Goal: Transaction & Acquisition: Purchase product/service

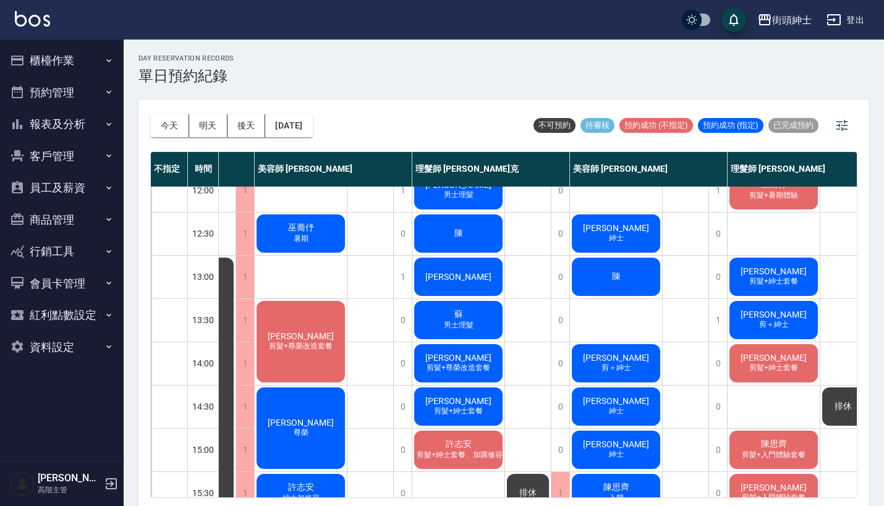
scroll to position [104, 75]
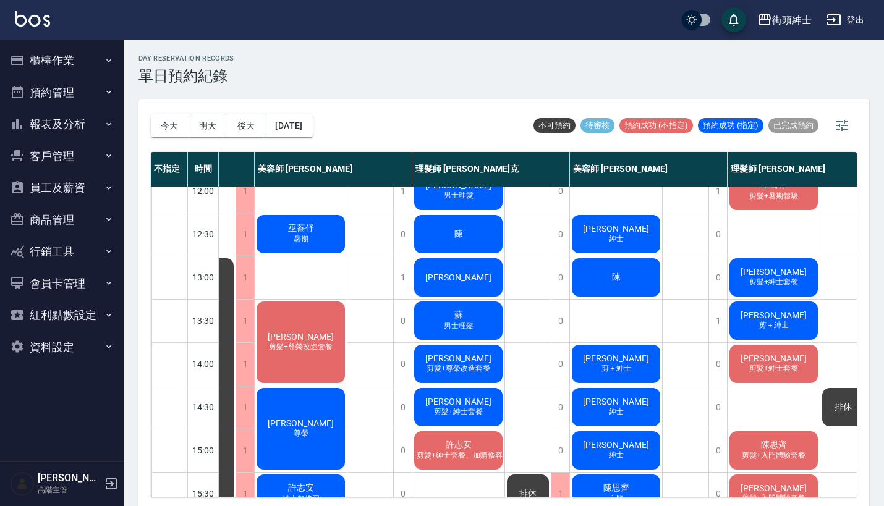
click at [641, 263] on div "陳" at bounding box center [616, 278] width 92 height 42
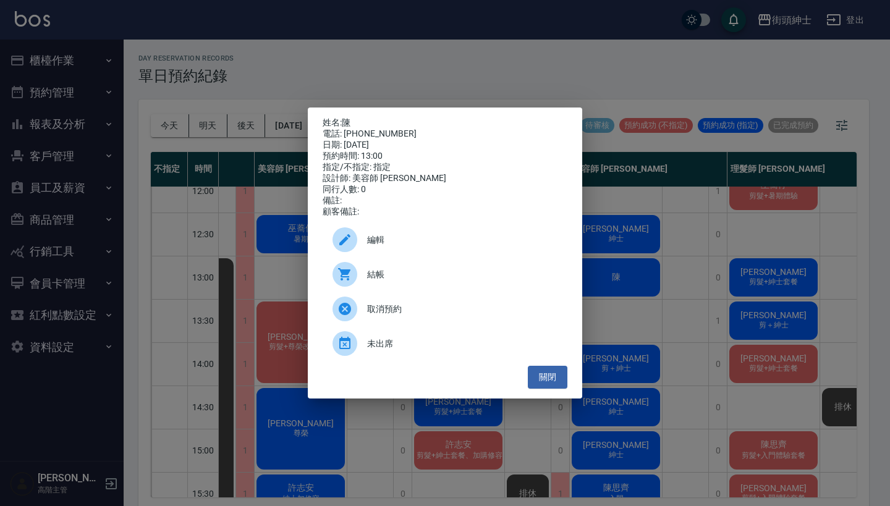
click at [406, 242] on span "編輯" at bounding box center [462, 240] width 190 height 13
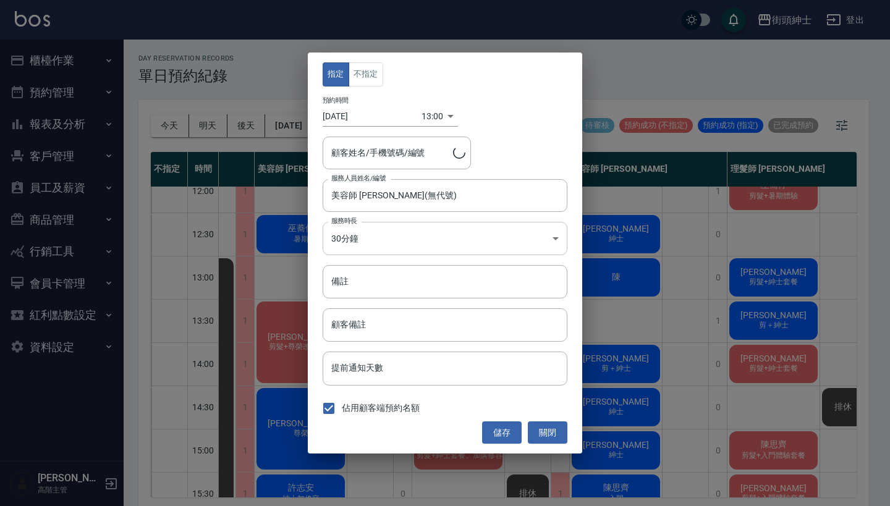
type input "陳/0978351097"
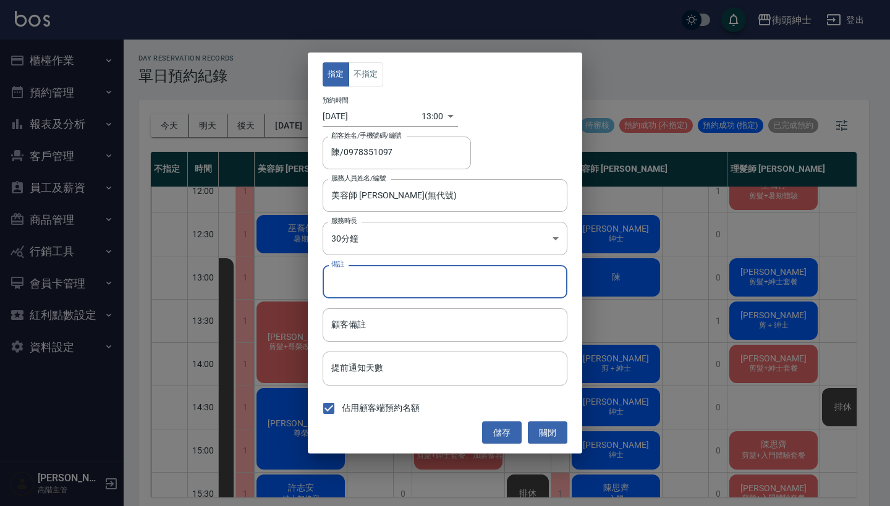
click at [420, 270] on input "備註" at bounding box center [445, 281] width 245 height 33
type input "尊榮"
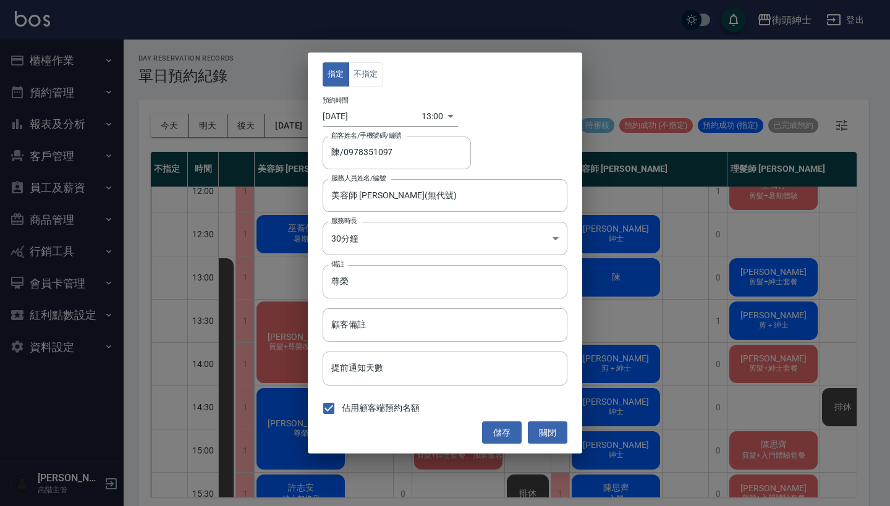
click at [453, 261] on div "指定 不指定 預約時間 2025/09/20 13:00 1758344400000 顧客姓名/手機號碼/編號 陳/0978351097 顧客姓名/手機號碼/…" at bounding box center [445, 253] width 275 height 401
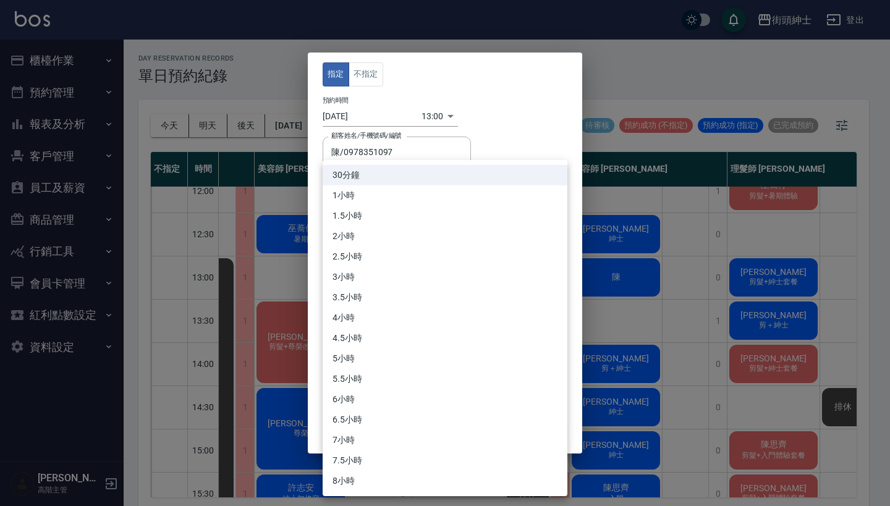
click at [456, 237] on body "街頭紳士 登出 櫃檯作業 打帳單 帳單列表 掛單列表 座位開單 營業儀表板 現金收支登錄 高階收支登錄 材料自購登錄 每日結帳 排班表 現場電腦打卡 掃碼打卡…" at bounding box center [445, 255] width 890 height 510
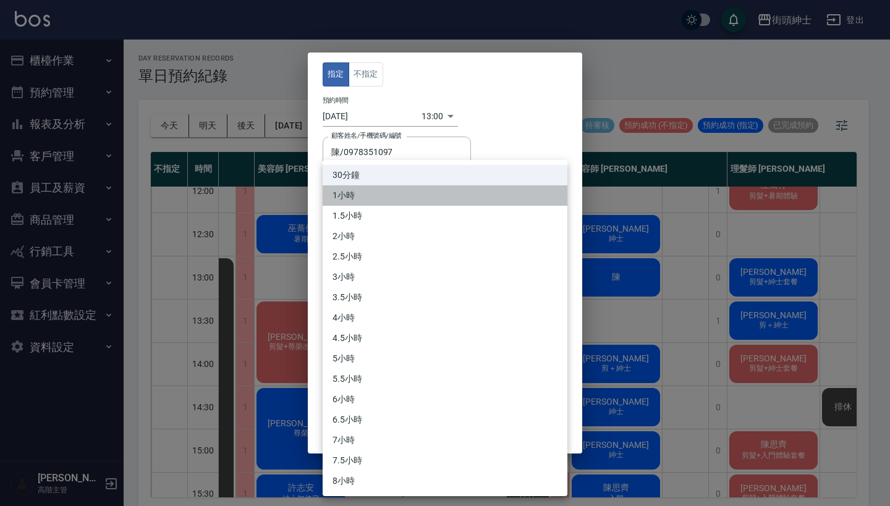
click at [440, 202] on li "1小時" at bounding box center [445, 195] width 245 height 20
type input "2"
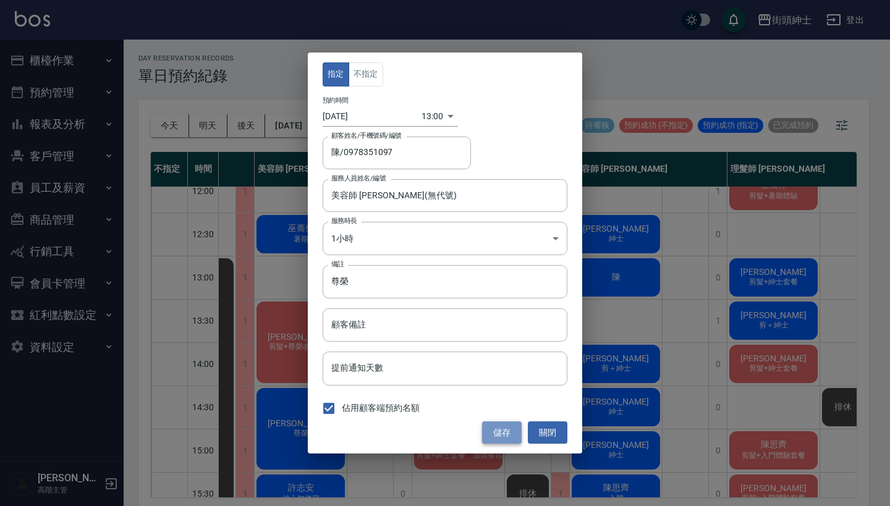
click at [494, 422] on button "儲存" at bounding box center [502, 433] width 40 height 23
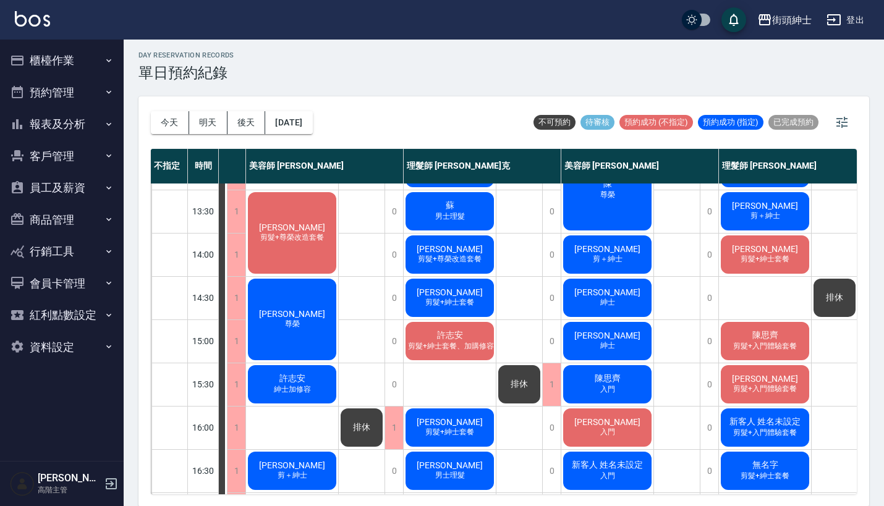
scroll to position [210, 90]
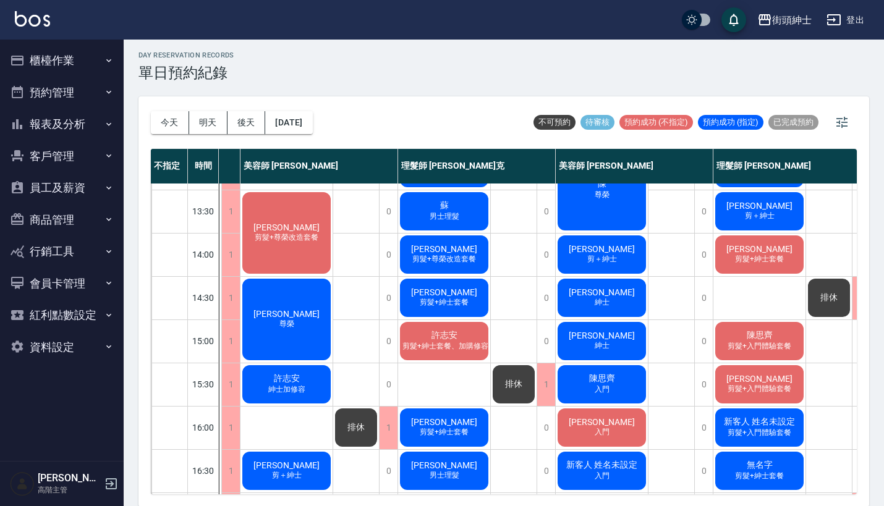
click at [466, 257] on span "剪髮+尊榮改造套餐" at bounding box center [444, 259] width 69 height 11
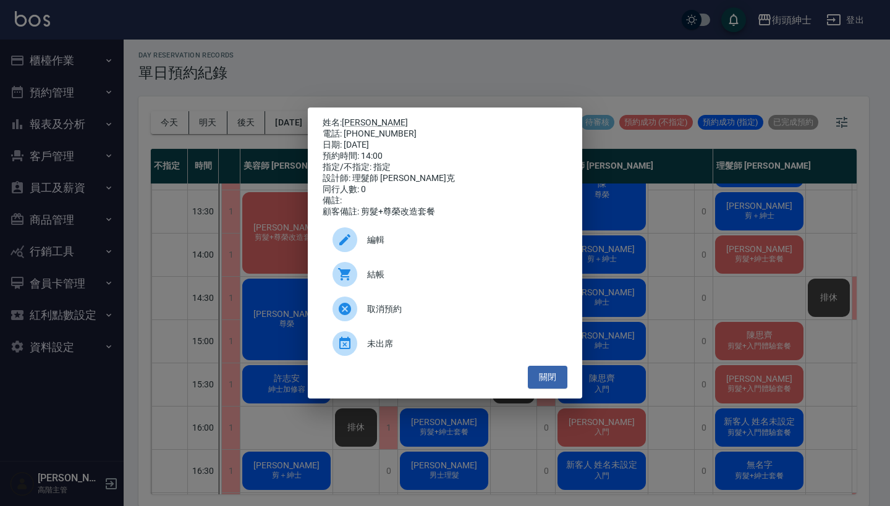
click at [499, 82] on div "姓名: 阿憲 電話: 0988150188 日期: 2025/09/20 預約時間: 14:00 指定/不指定: 指定 設計師: 理髮師 Vic 維克 同行人…" at bounding box center [445, 253] width 890 height 506
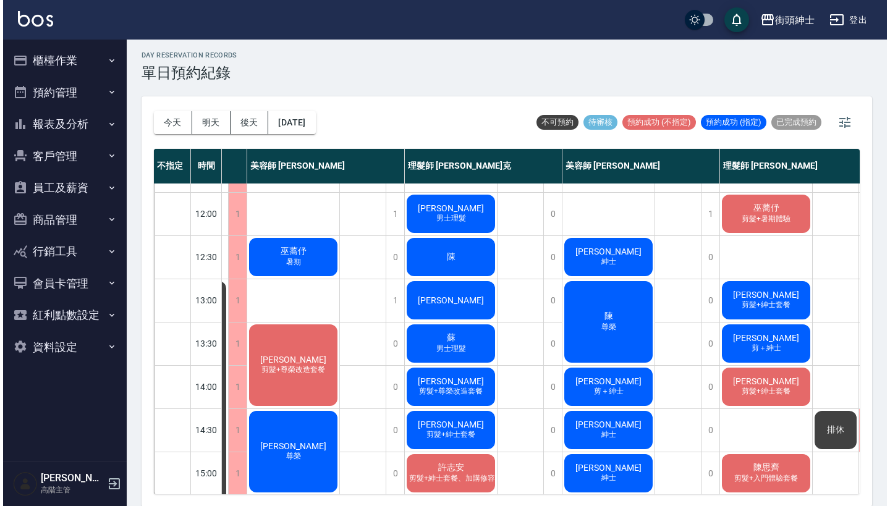
scroll to position [83, 86]
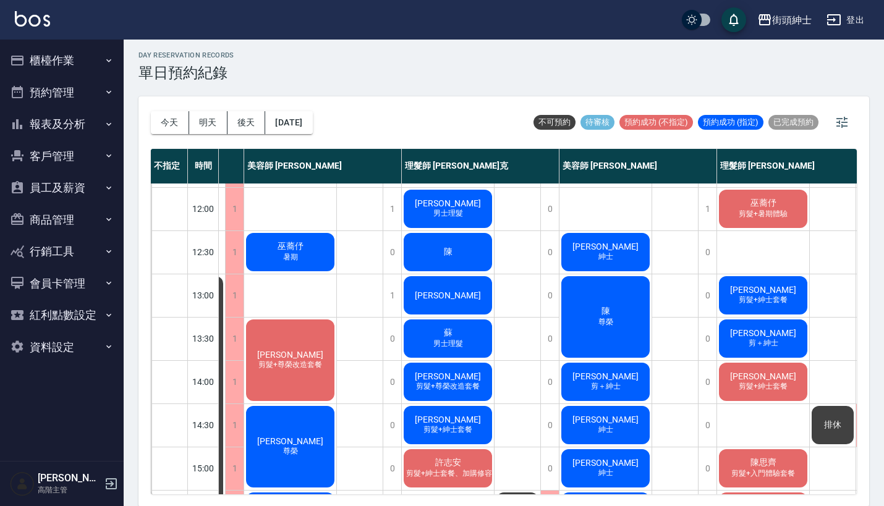
click at [615, 238] on div "張瑋峰 紳士" at bounding box center [606, 252] width 92 height 42
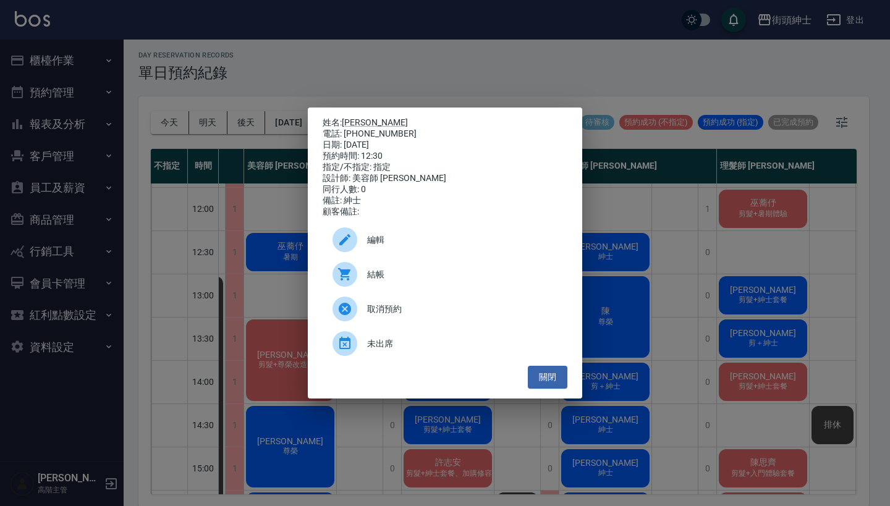
click at [396, 276] on span "結帳" at bounding box center [462, 274] width 190 height 13
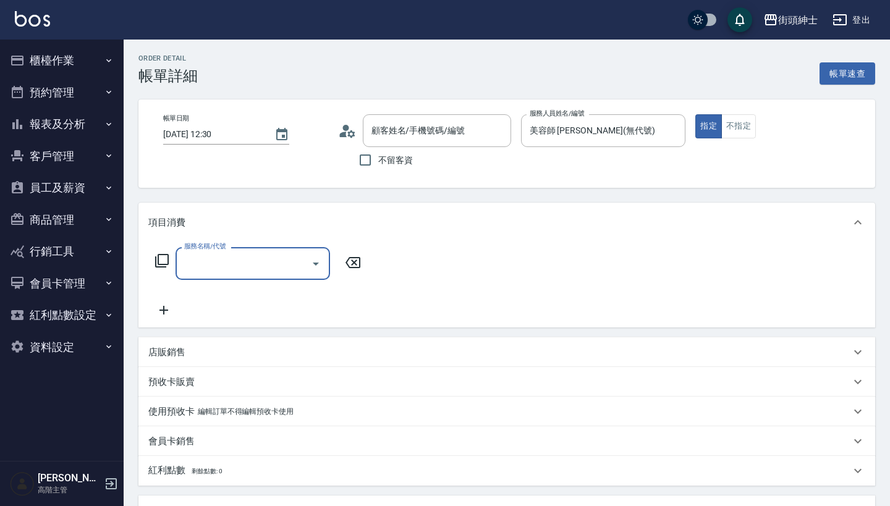
type input "張瑋峰/0917648913/null"
click at [299, 256] on input "服務名稱/代號" at bounding box center [243, 264] width 125 height 22
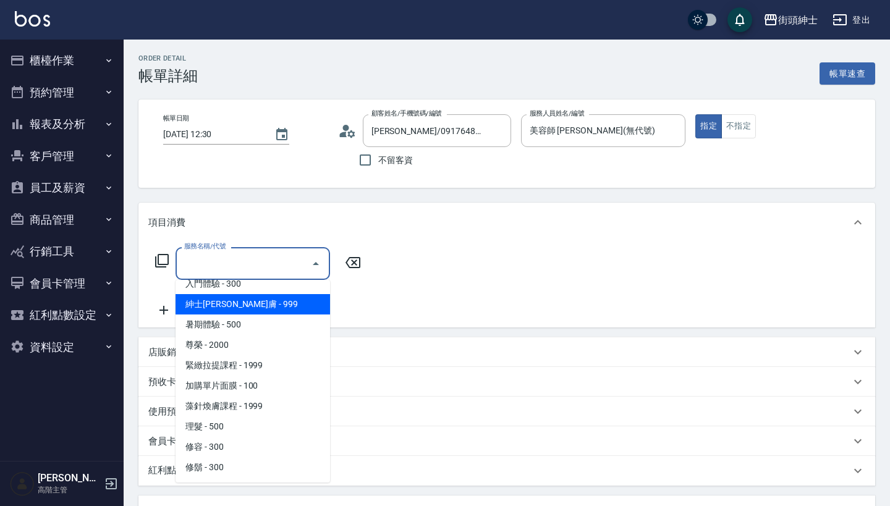
scroll to position [113, 0]
click at [283, 302] on span "紳士[PERSON_NAME]膚 - 999" at bounding box center [253, 304] width 155 height 20
type input "紳士全效煥膚"
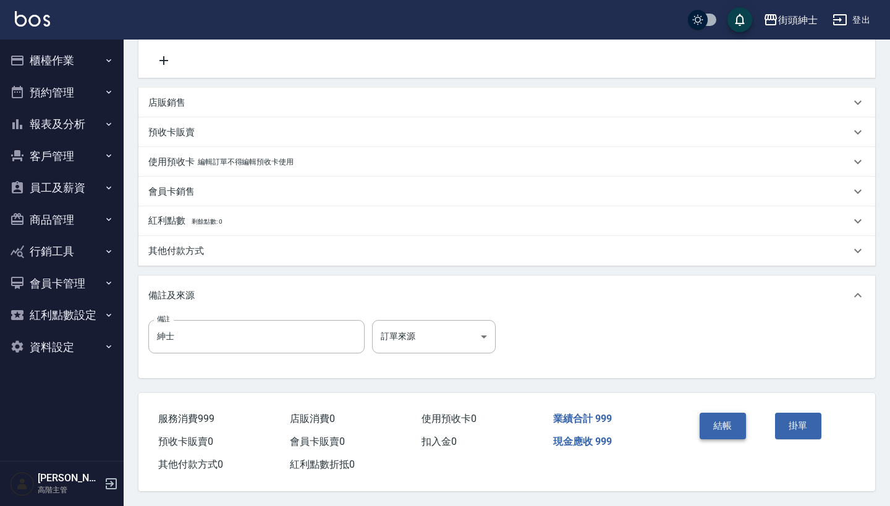
scroll to position [256, 0]
click at [741, 431] on button "結帳" at bounding box center [723, 426] width 46 height 26
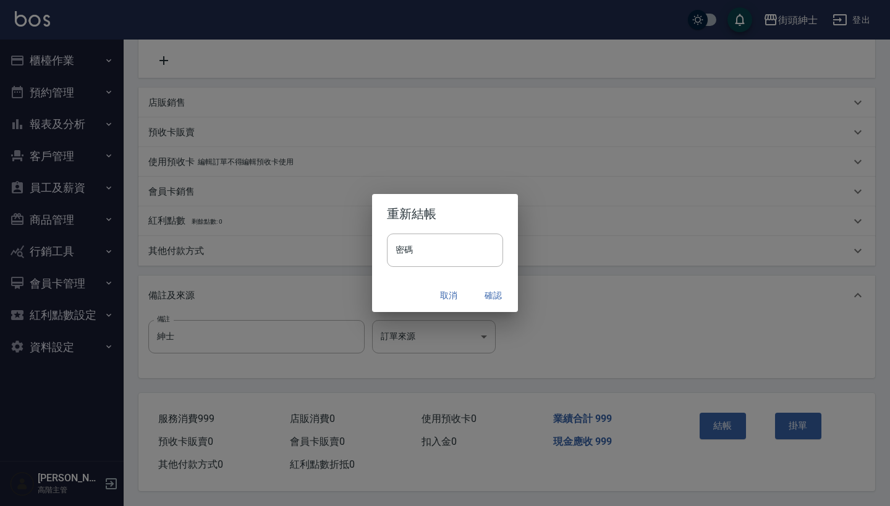
click at [504, 292] on button "確認" at bounding box center [494, 295] width 40 height 23
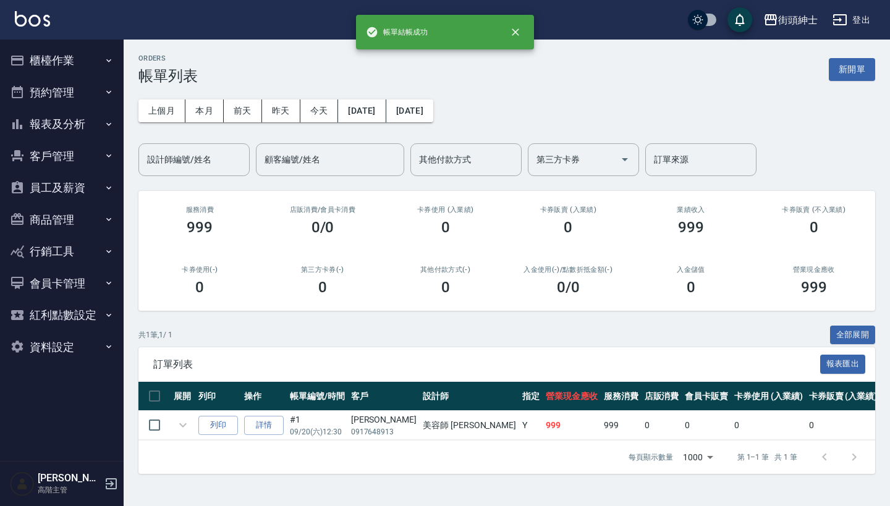
click at [83, 93] on button "預約管理" at bounding box center [62, 93] width 114 height 32
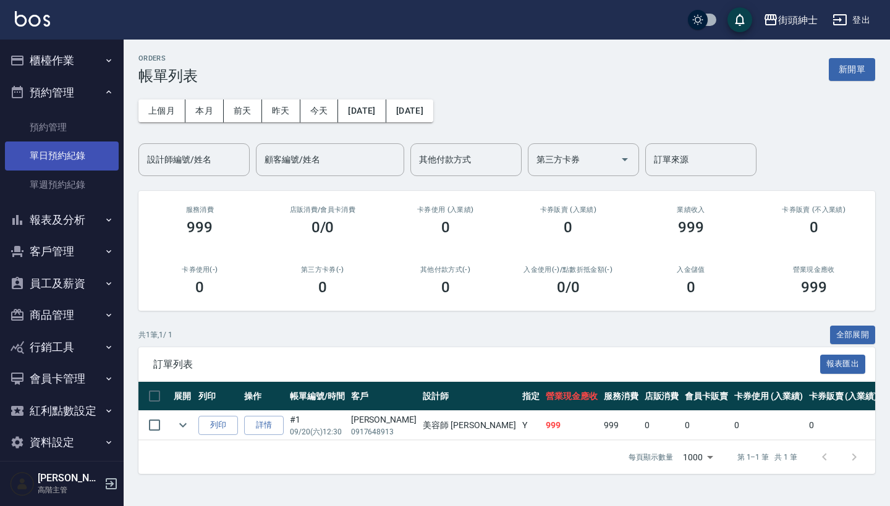
click at [80, 164] on link "單日預約紀錄" at bounding box center [62, 156] width 114 height 28
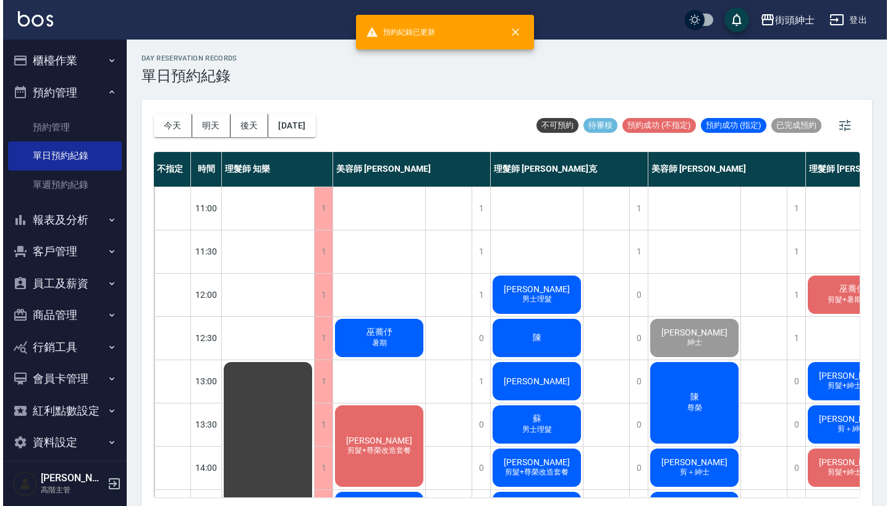
scroll to position [43, 0]
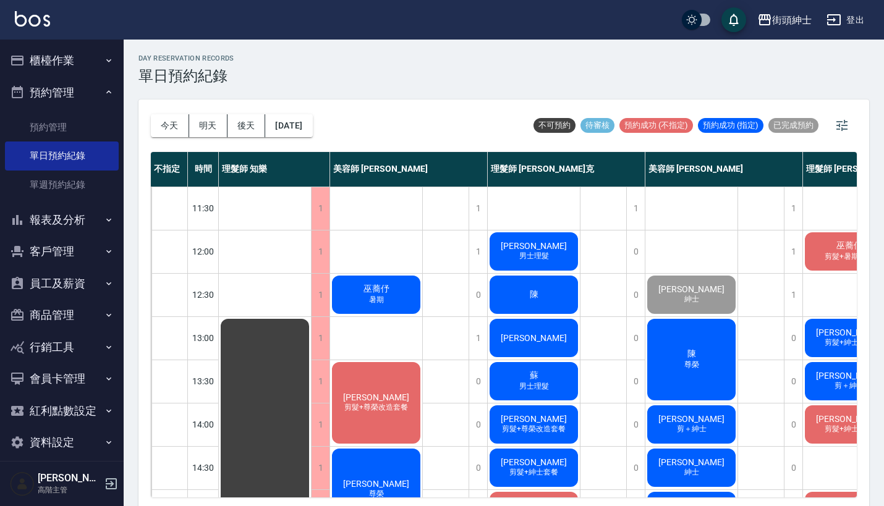
click at [706, 357] on div "陳 尊榮" at bounding box center [691, 359] width 92 height 85
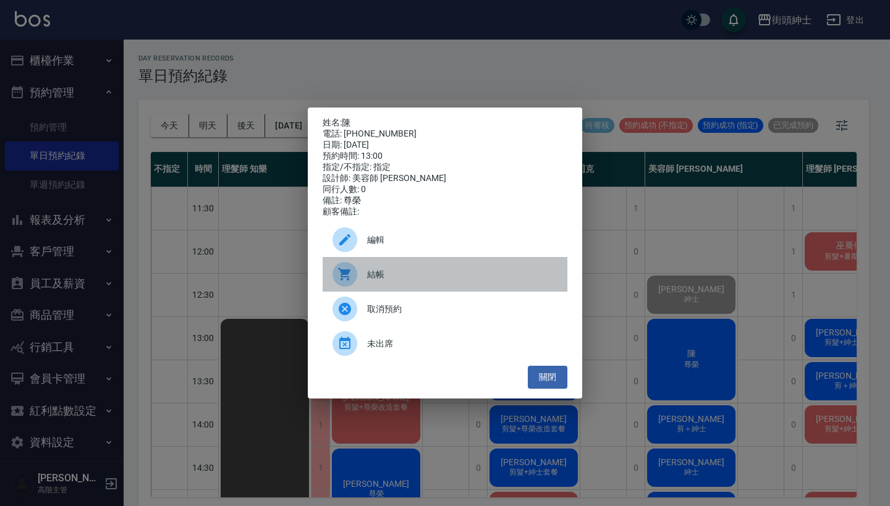
click at [476, 278] on span "結帳" at bounding box center [462, 274] width 190 height 13
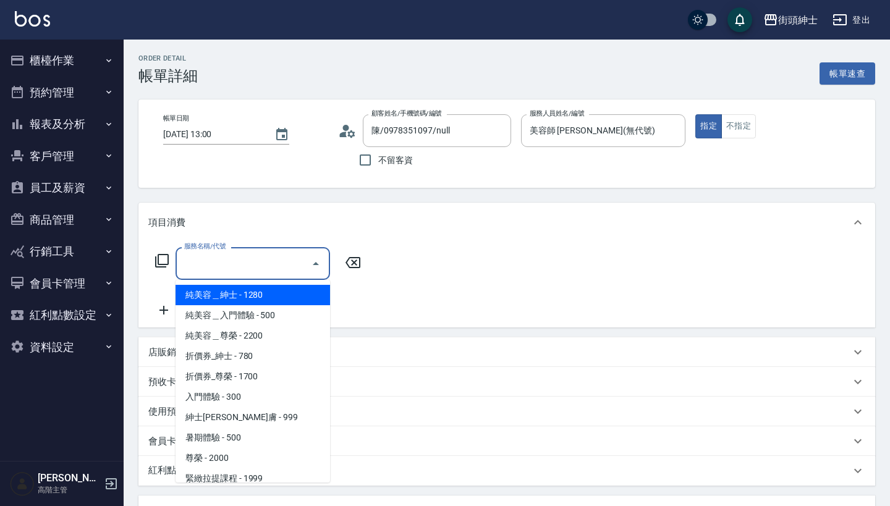
click at [273, 264] on input "服務名稱/代號" at bounding box center [243, 264] width 125 height 22
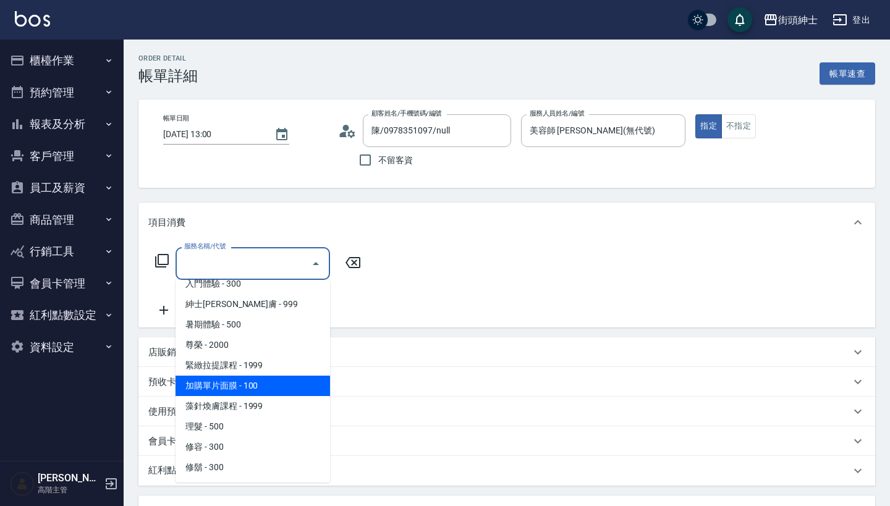
scroll to position [113, 0]
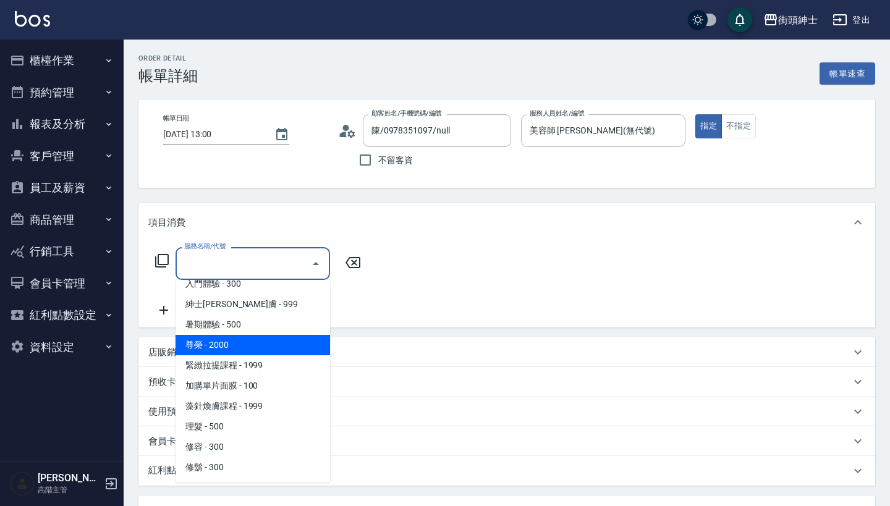
click at [281, 344] on span "尊榮 - 2000" at bounding box center [253, 345] width 155 height 20
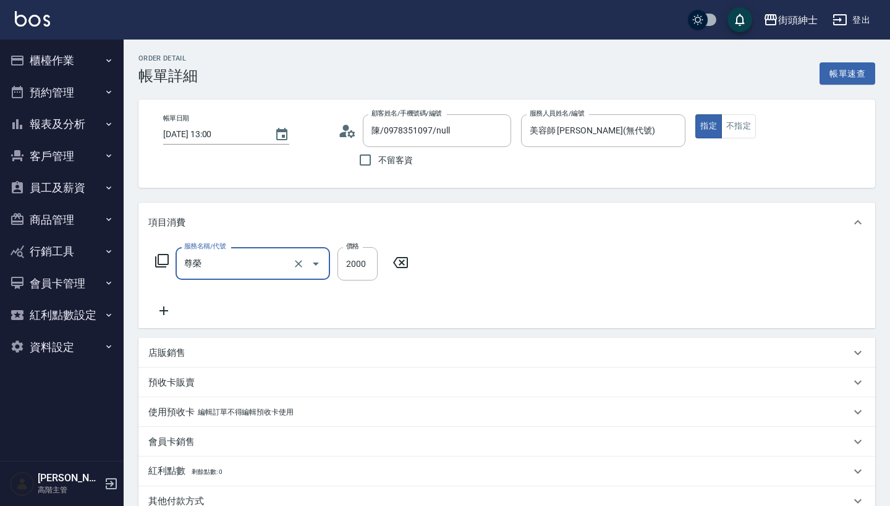
type input "尊榮"
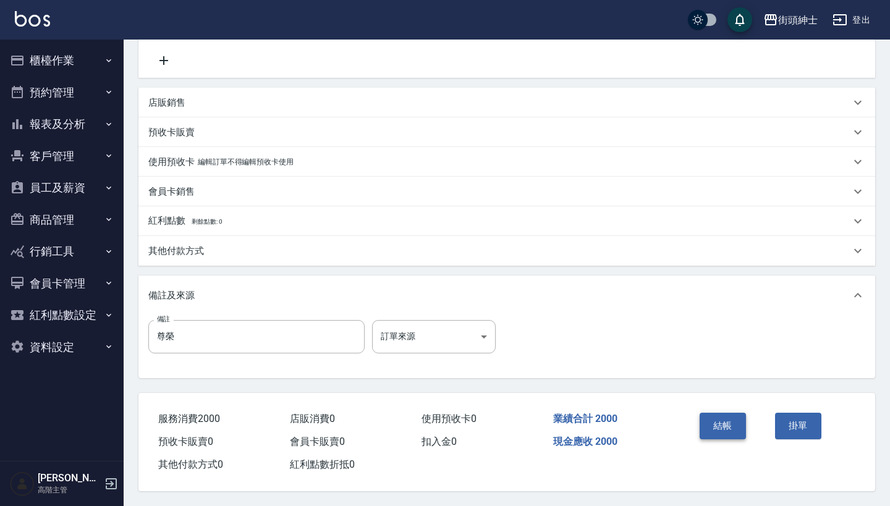
click at [717, 428] on button "結帳" at bounding box center [723, 426] width 46 height 26
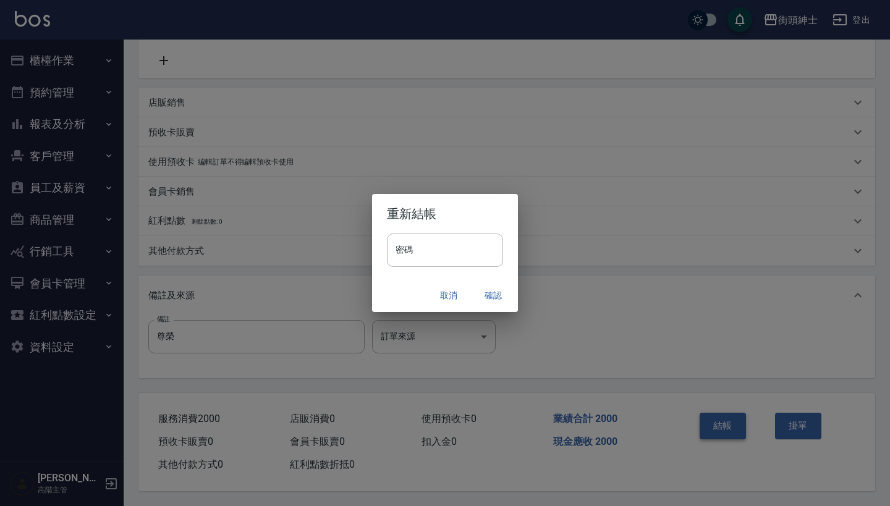
scroll to position [256, 0]
click at [490, 289] on button "確認" at bounding box center [494, 295] width 40 height 23
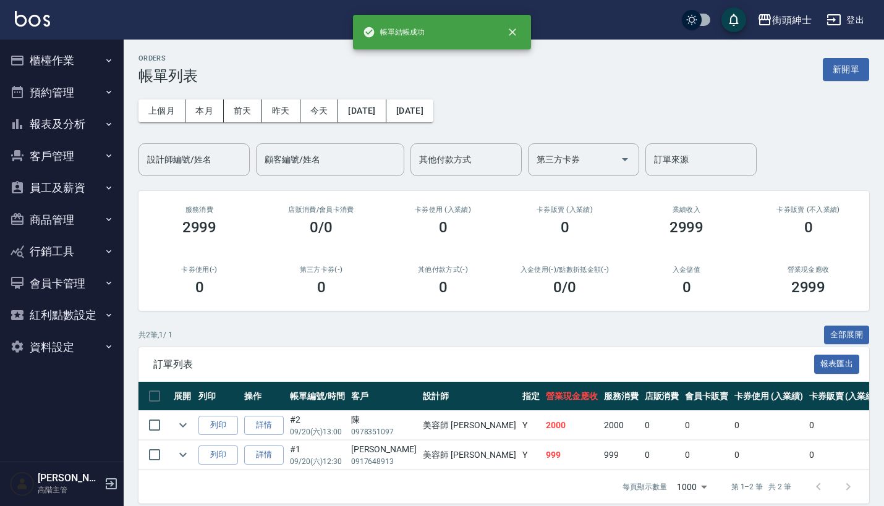
click at [93, 87] on button "預約管理" at bounding box center [62, 93] width 114 height 32
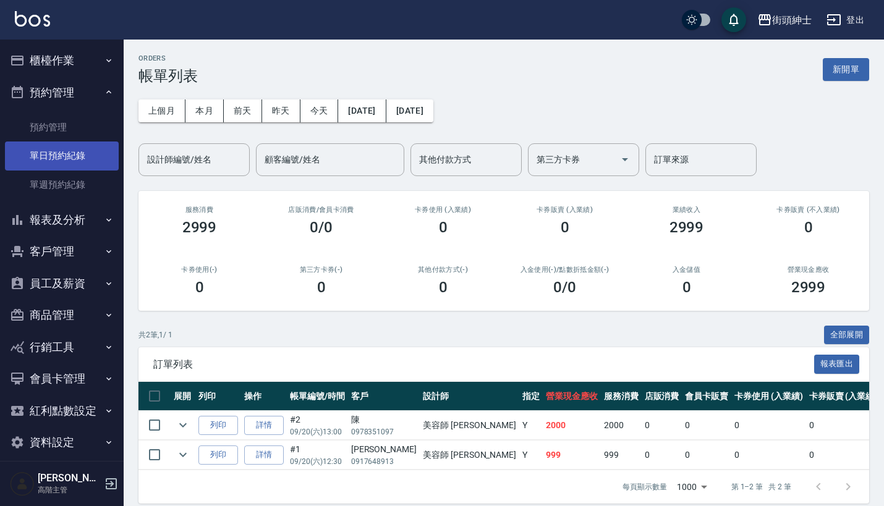
click at [96, 154] on link "單日預約紀錄" at bounding box center [62, 156] width 114 height 28
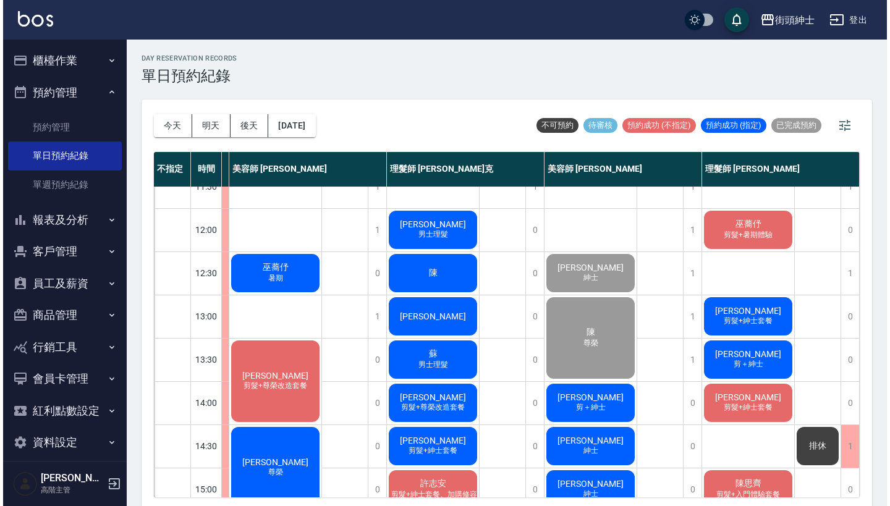
scroll to position [64, 110]
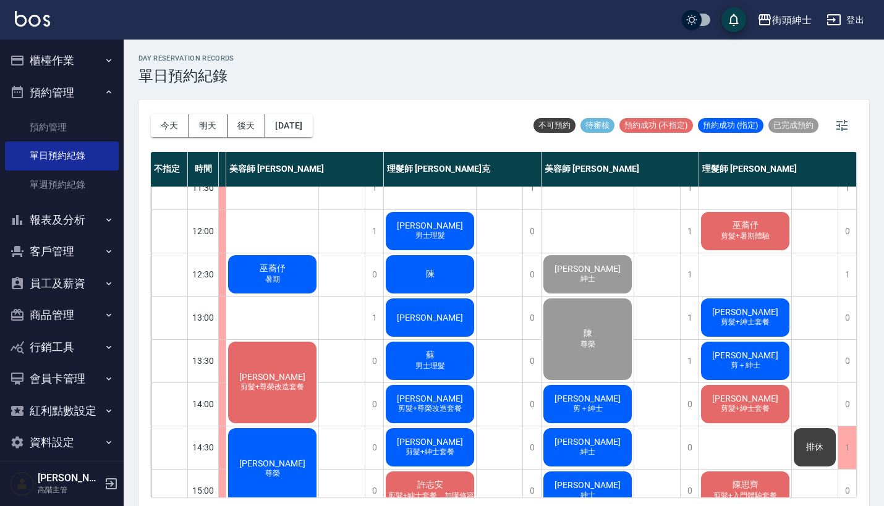
click at [719, 312] on div "[PERSON_NAME] 剪髮+紳士套餐" at bounding box center [745, 318] width 92 height 42
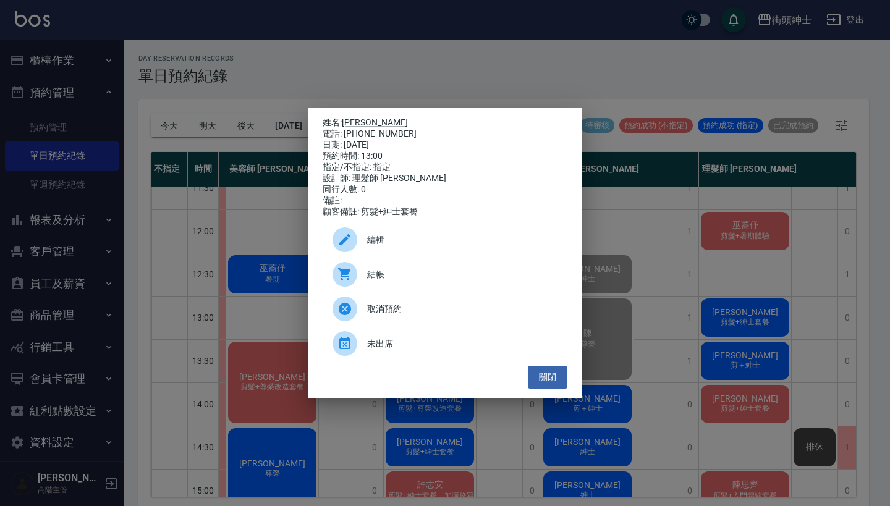
click at [440, 281] on span "結帳" at bounding box center [462, 274] width 190 height 13
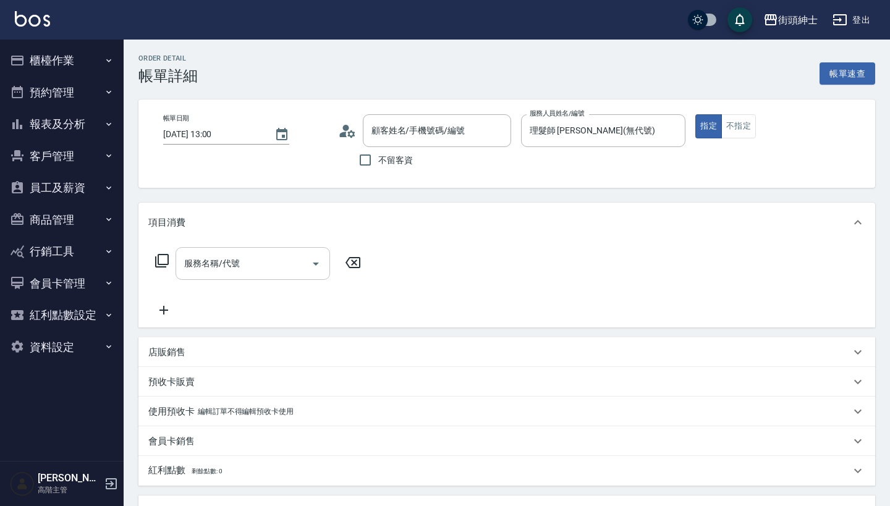
type input "張瑋峰/0917648913/null"
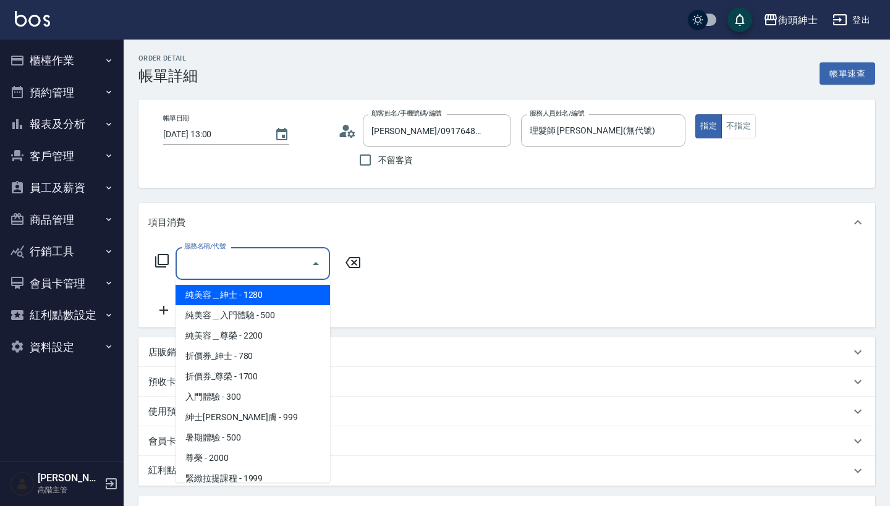
click at [262, 255] on input "服務名稱/代號" at bounding box center [243, 264] width 125 height 22
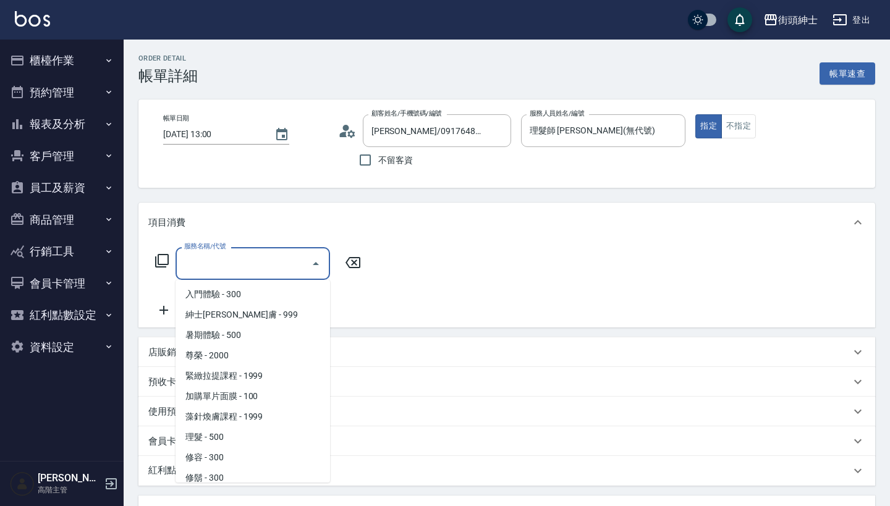
scroll to position [101, 0]
click at [250, 438] on span "理髮 - 500" at bounding box center [253, 438] width 155 height 20
type input "理髮(A02)"
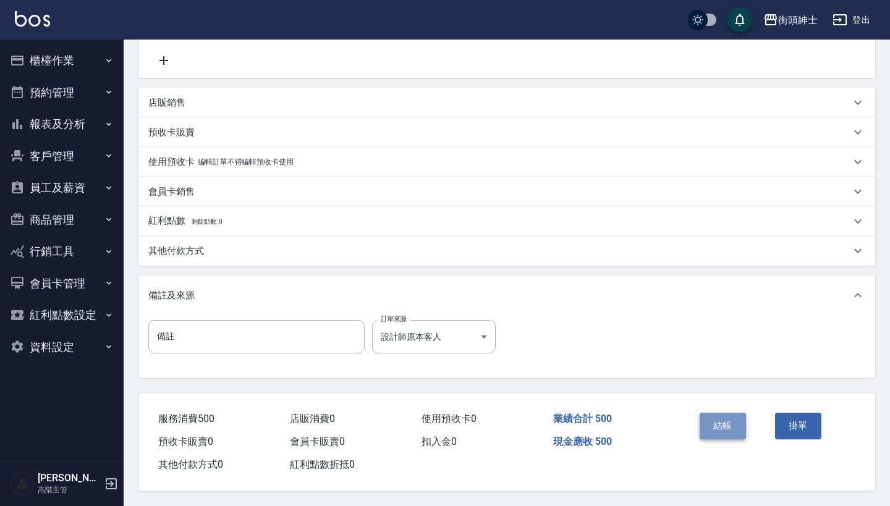
click at [714, 413] on button "結帳" at bounding box center [723, 426] width 46 height 26
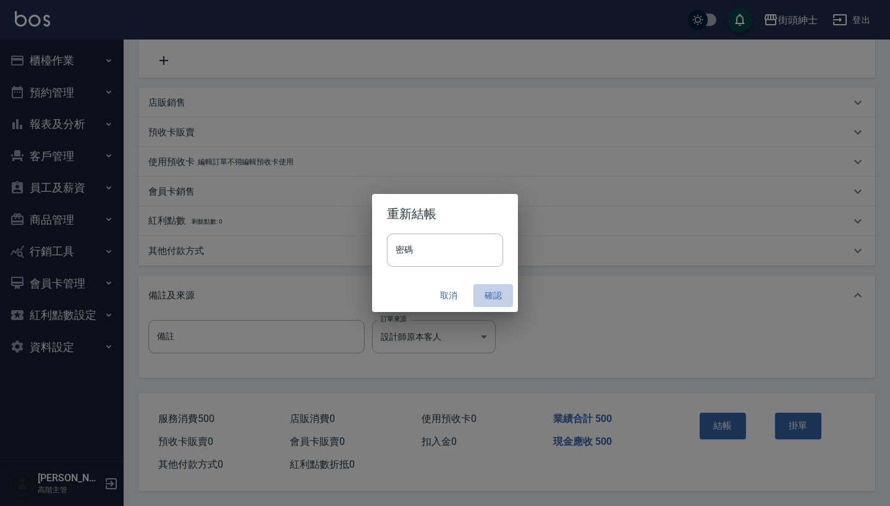
click at [484, 294] on button "確認" at bounding box center [494, 295] width 40 height 23
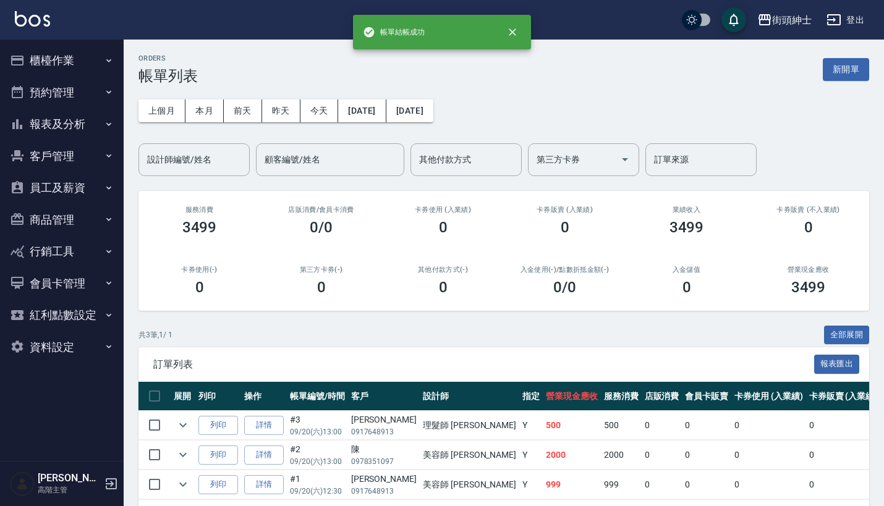
click at [96, 95] on button "預約管理" at bounding box center [62, 93] width 114 height 32
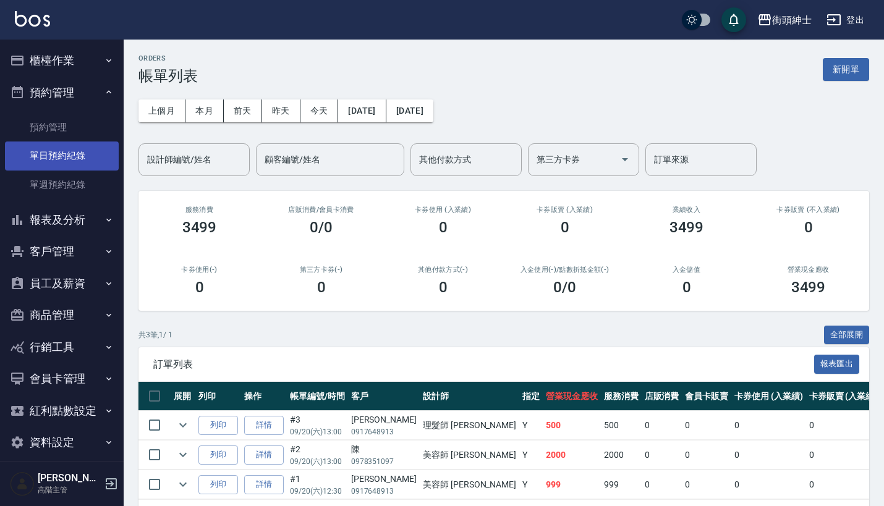
click at [96, 144] on link "單日預約紀錄" at bounding box center [62, 156] width 114 height 28
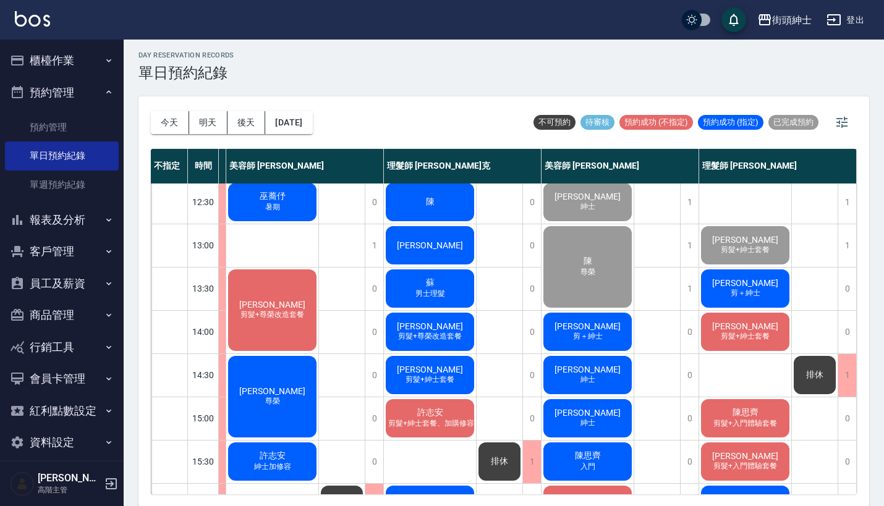
scroll to position [126, 109]
